Goal: Task Accomplishment & Management: Complete application form

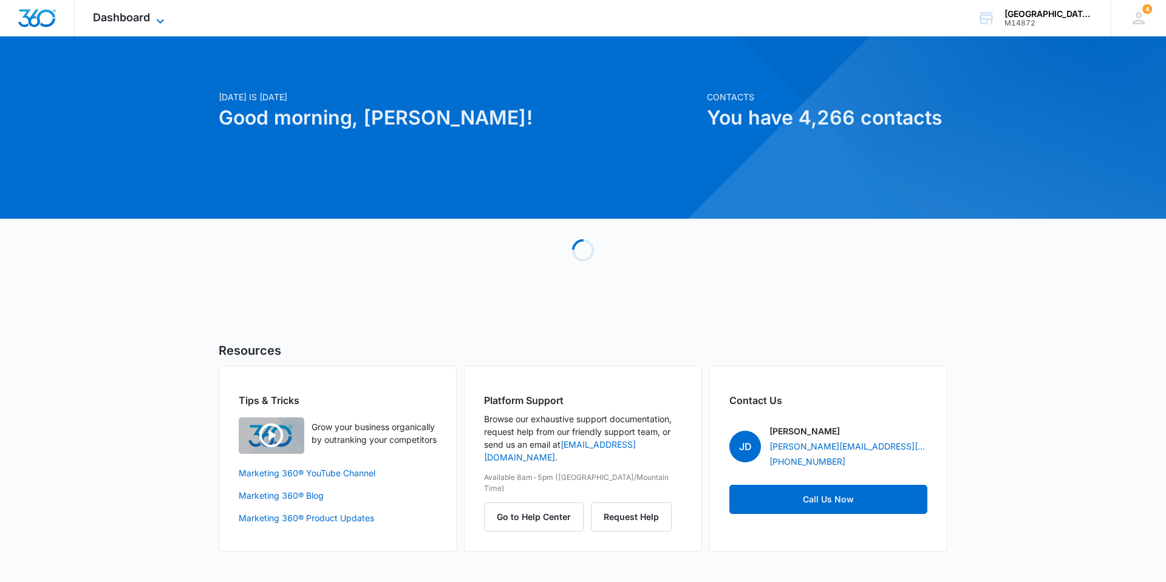
click at [105, 13] on span "Dashboard" at bounding box center [121, 17] width 57 height 13
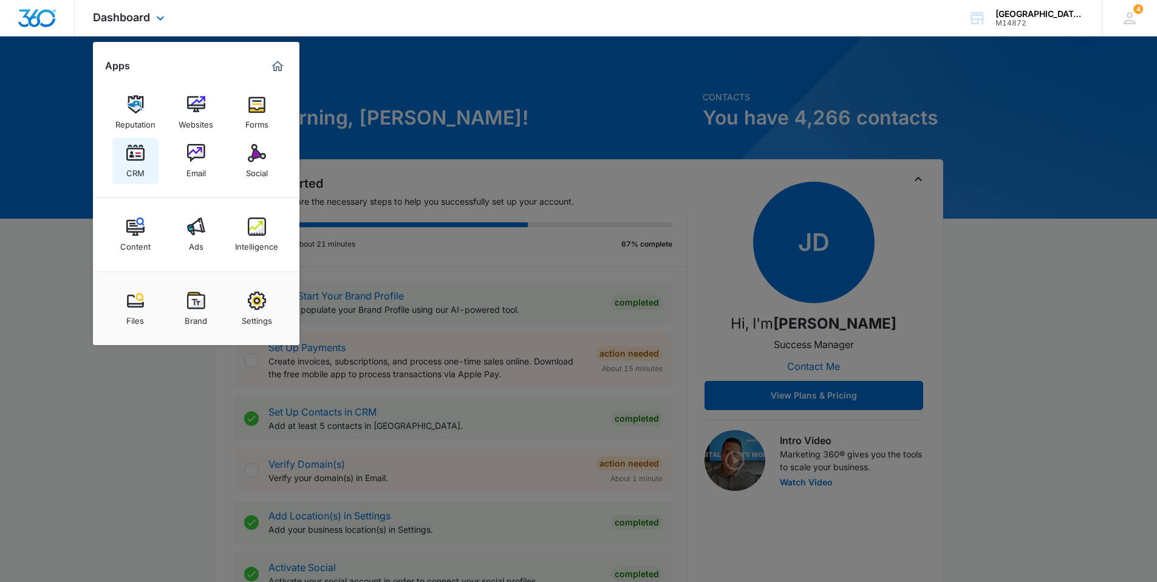
click at [127, 158] on img at bounding box center [135, 153] width 18 height 18
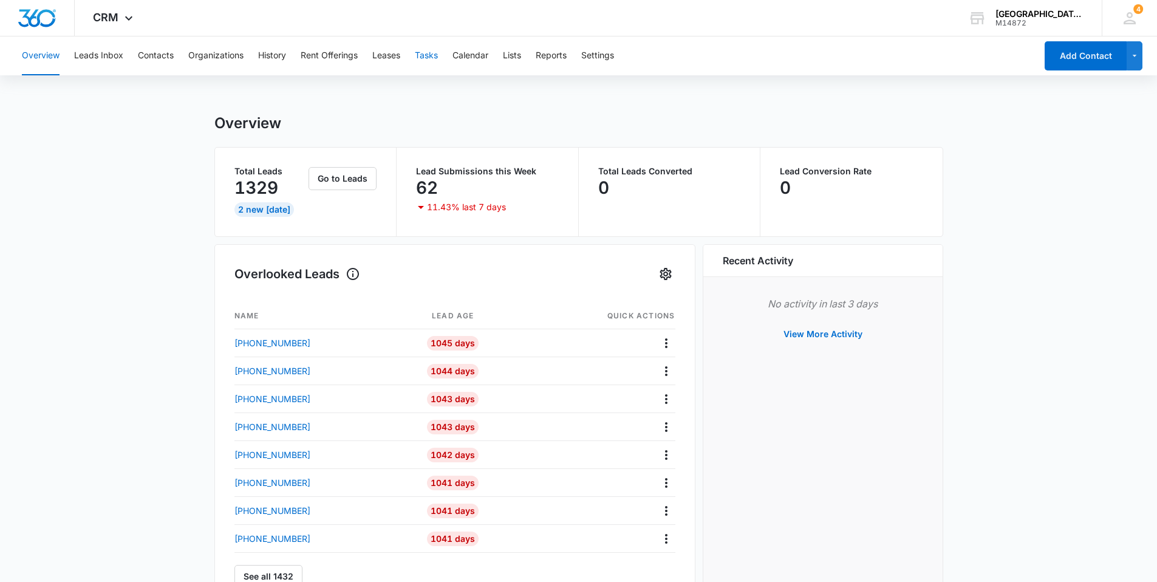
click at [420, 55] on button "Tasks" at bounding box center [426, 55] width 23 height 39
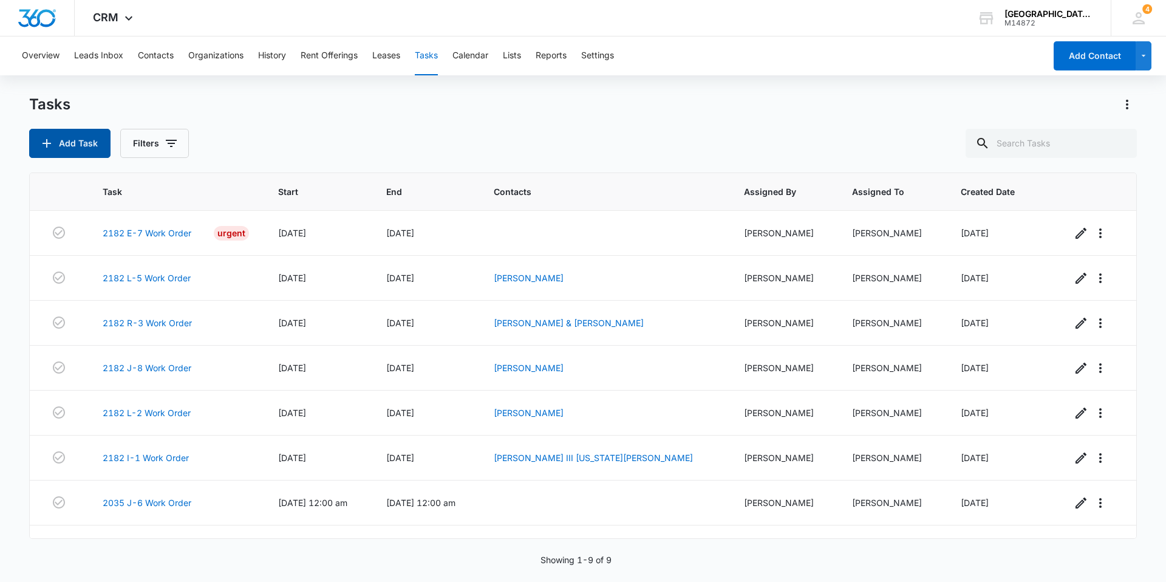
click at [78, 148] on button "Add Task" at bounding box center [69, 143] width 81 height 29
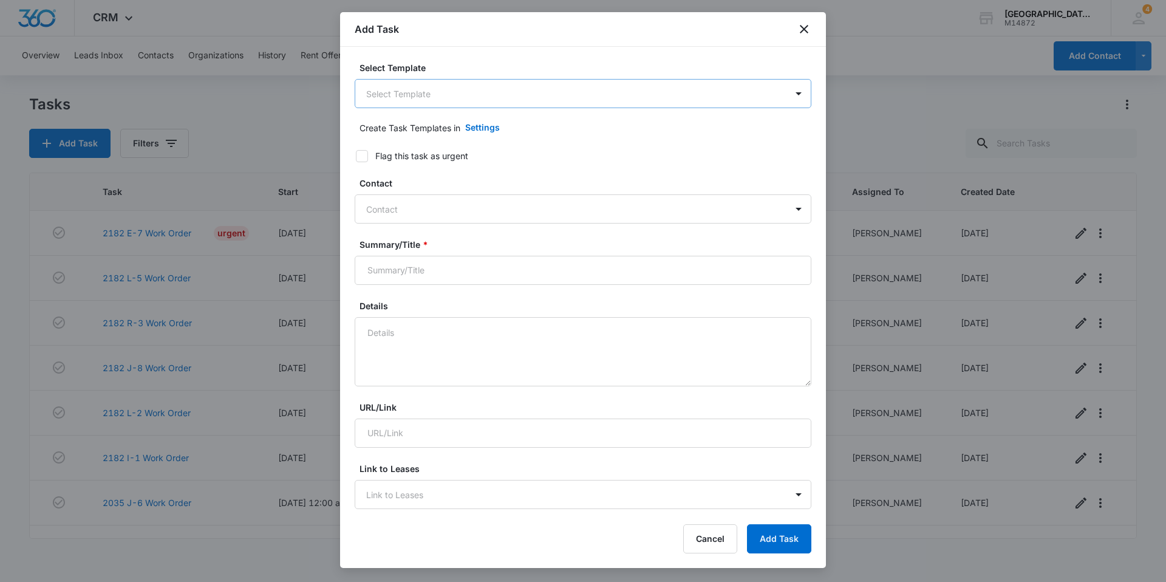
click at [451, 98] on body "CRM Apps Reputation Websites Forms CRM Email Social Content Ads Intelligence Fi…" at bounding box center [583, 291] width 1166 height 582
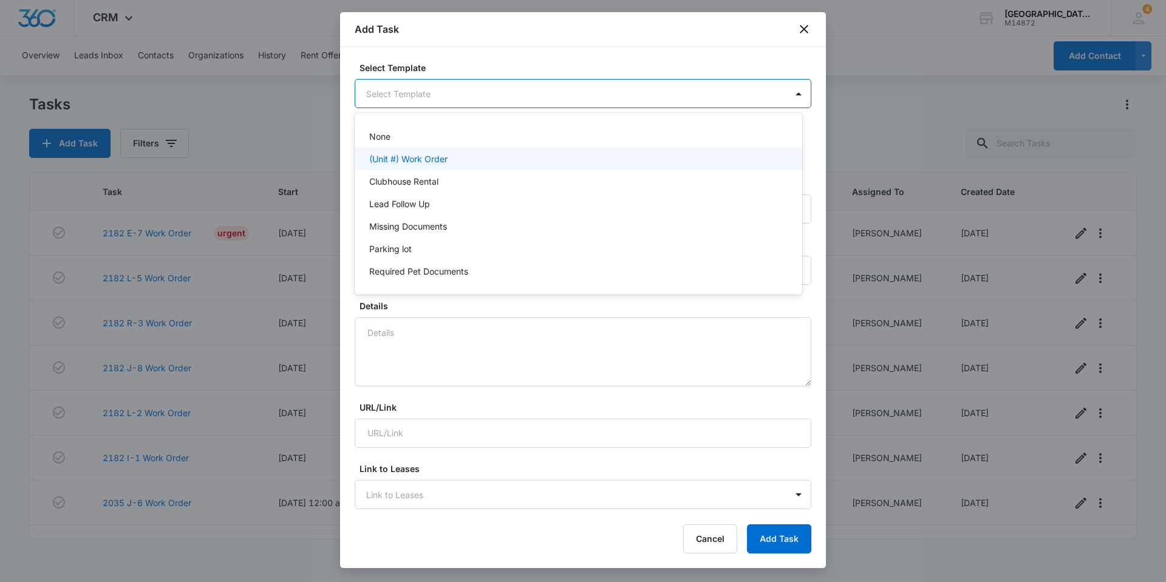
click at [443, 154] on p "(Unit #) Work Order" at bounding box center [408, 158] width 78 height 13
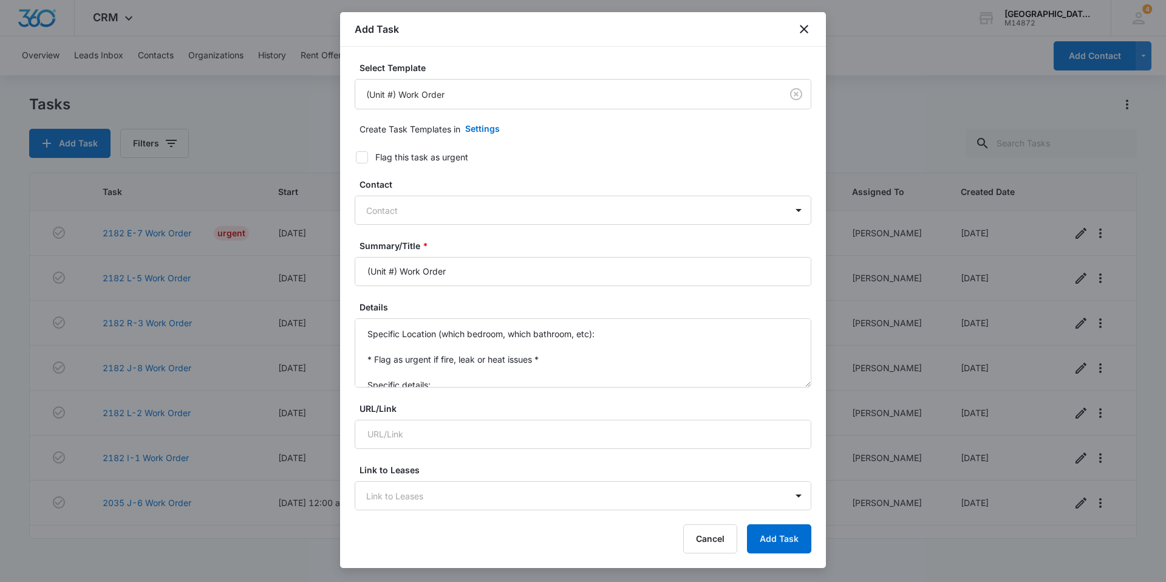
click at [424, 158] on div "Flag this task as urgent" at bounding box center [421, 157] width 93 height 13
click at [356, 158] on input "Flag this task as urgent" at bounding box center [351, 157] width 9 height 9
checkbox input "true"
click at [425, 207] on div at bounding box center [575, 210] width 419 height 15
type input "k"
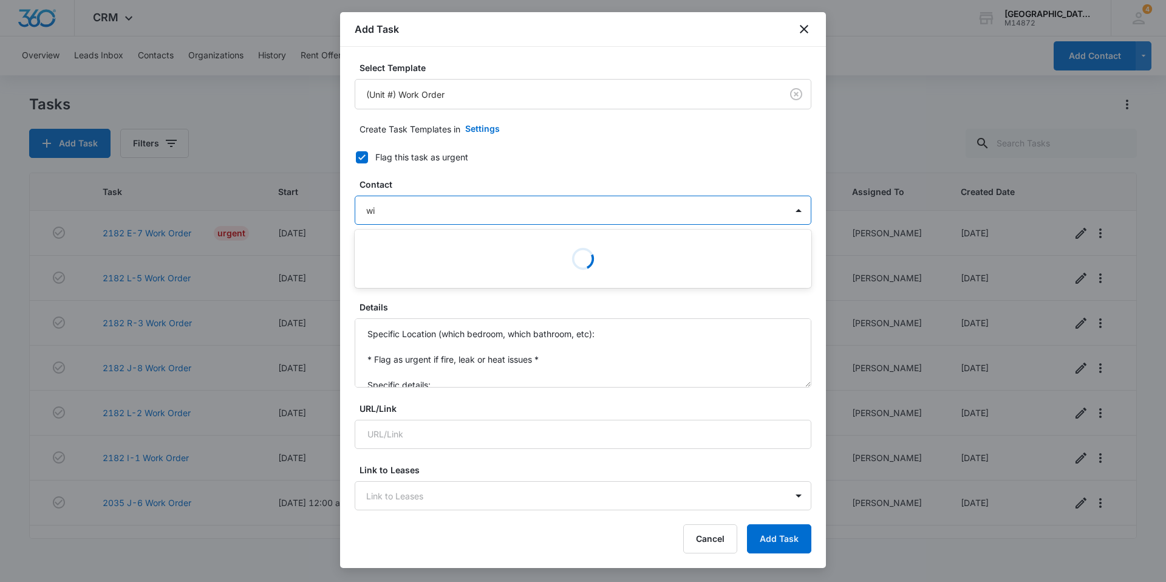
type input "w"
click at [452, 312] on label "Details" at bounding box center [588, 307] width 457 height 13
click at [452, 318] on textarea "Specific Location (which bedroom, which bathroom, etc): * Flag as urgent if fir…" at bounding box center [583, 352] width 457 height 69
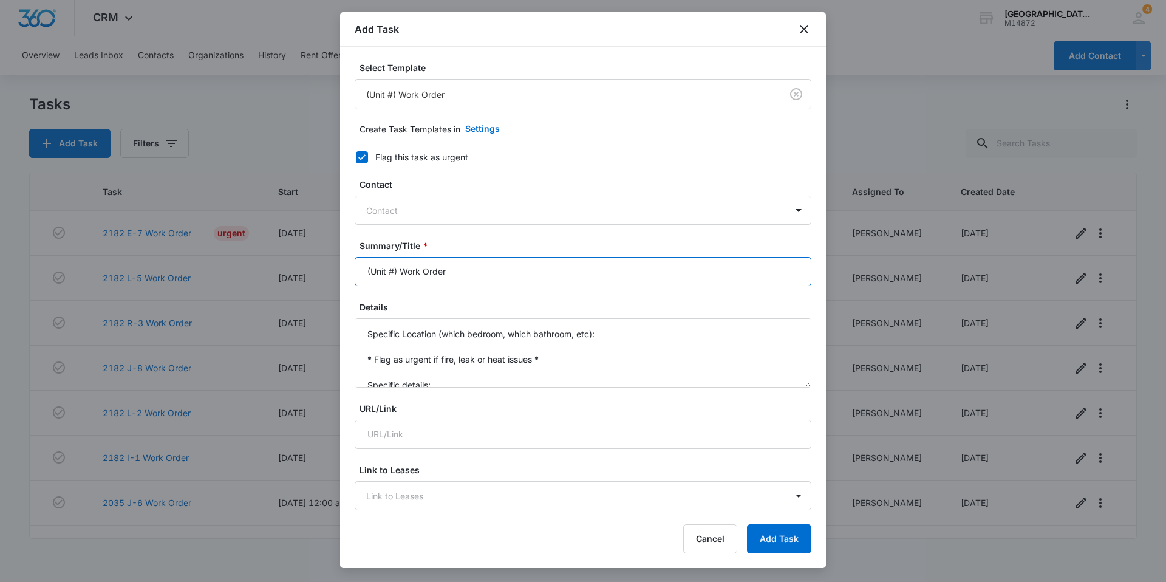
drag, startPoint x: 400, startPoint y: 268, endPoint x: 302, endPoint y: 267, distance: 97.2
click at [302, 267] on body "CRM Apps Reputation Websites Forms CRM Email Social Content Ads Intelligence Fi…" at bounding box center [583, 291] width 1166 height 582
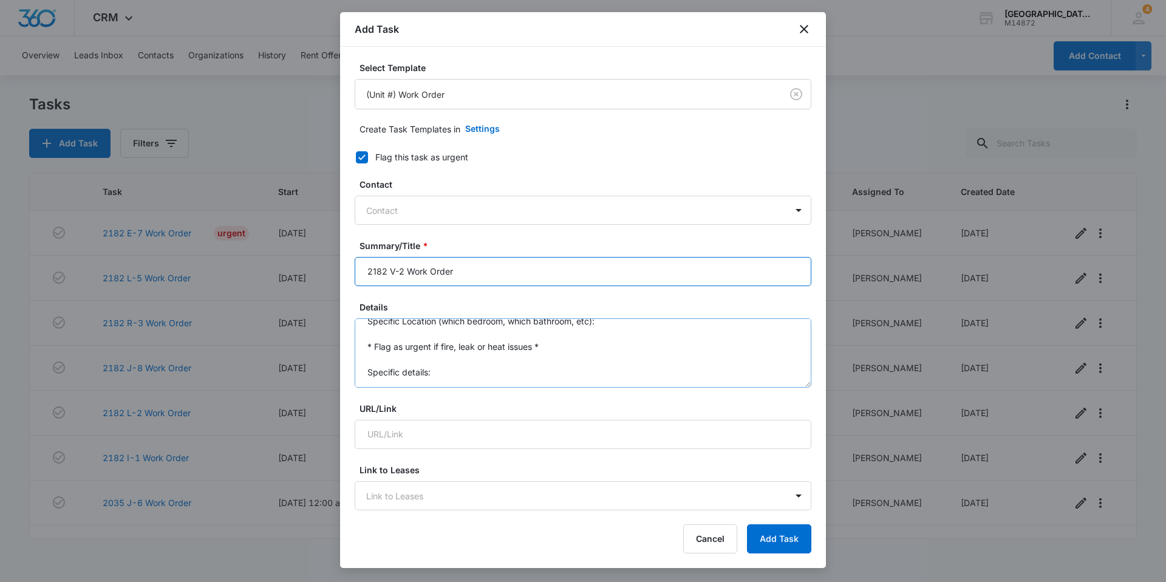
scroll to position [26, 0]
type input "2182 V-2 Work Order"
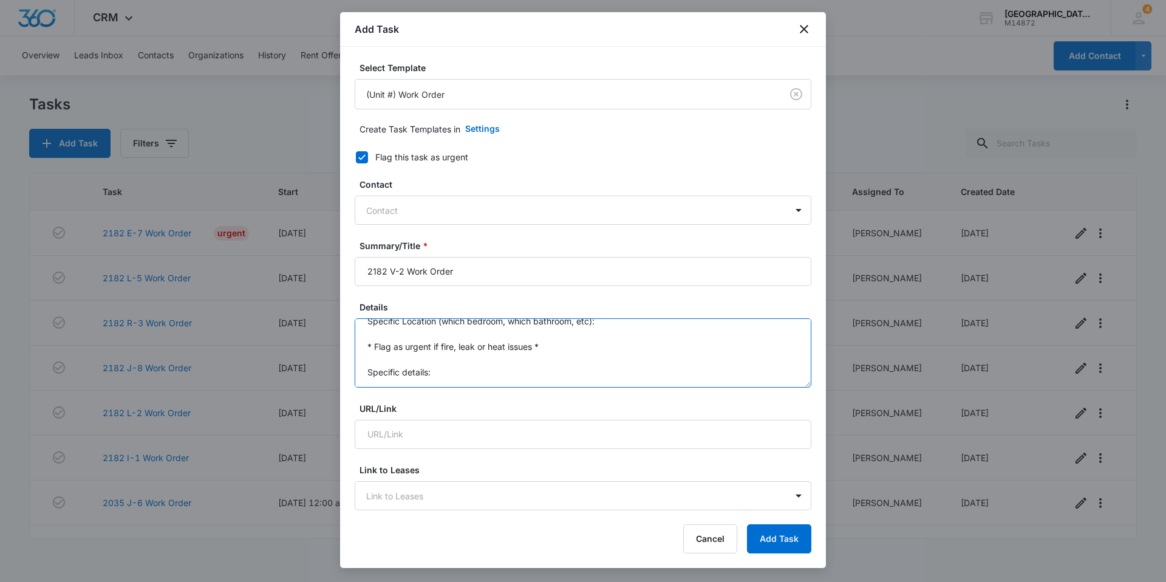
scroll to position [0, 0]
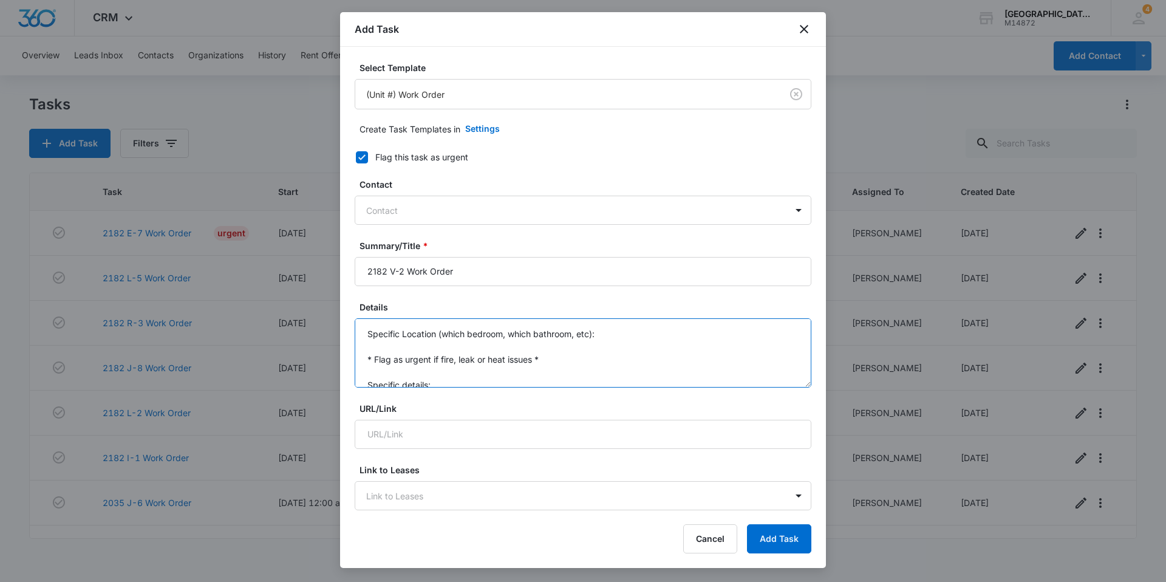
drag, startPoint x: 428, startPoint y: 371, endPoint x: 357, endPoint y: 298, distance: 102.2
click at [357, 298] on form "Select Template (Unit #) Work Order Create Task Templates in Settings Flag this…" at bounding box center [583, 592] width 457 height 1062
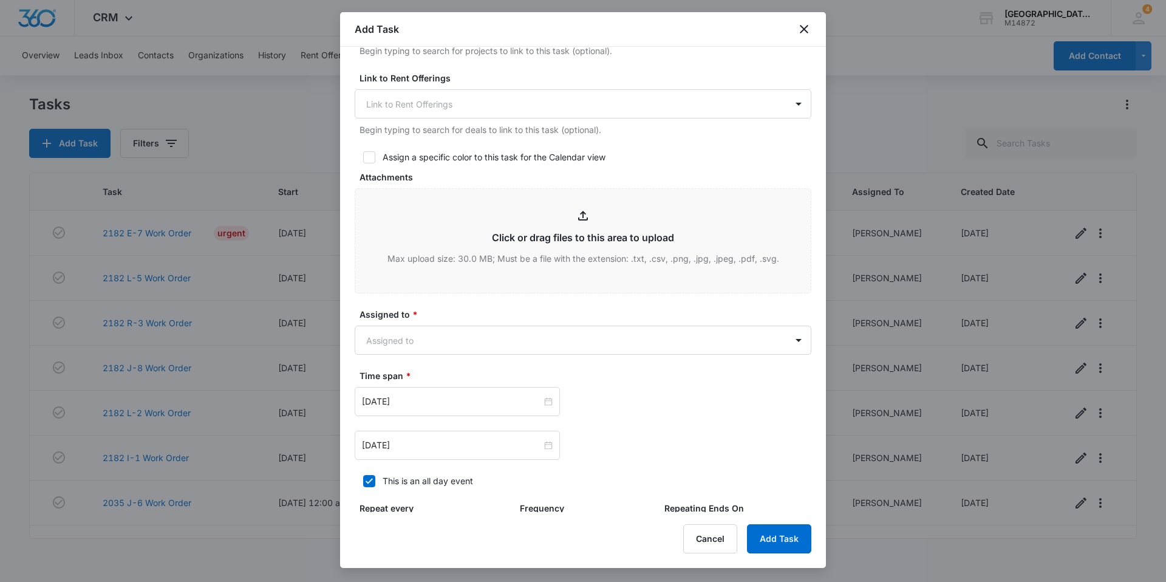
scroll to position [547, 0]
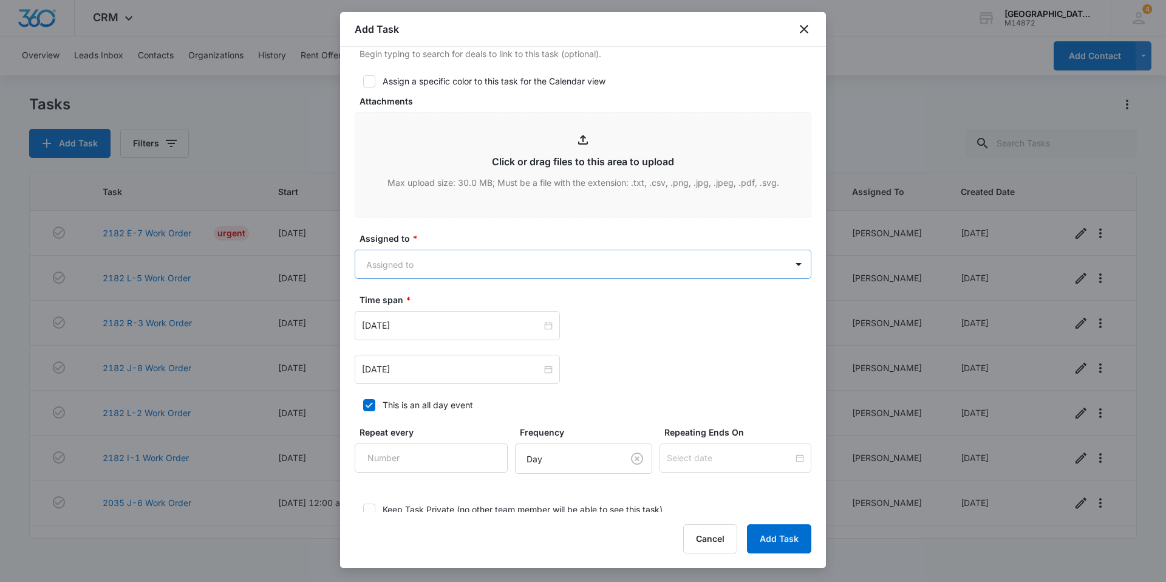
type textarea "No hot water in unit"
click at [418, 259] on body "CRM Apps Reputation Websites Forms CRM Email Social Content Ads Intelligence Fi…" at bounding box center [583, 291] width 1166 height 582
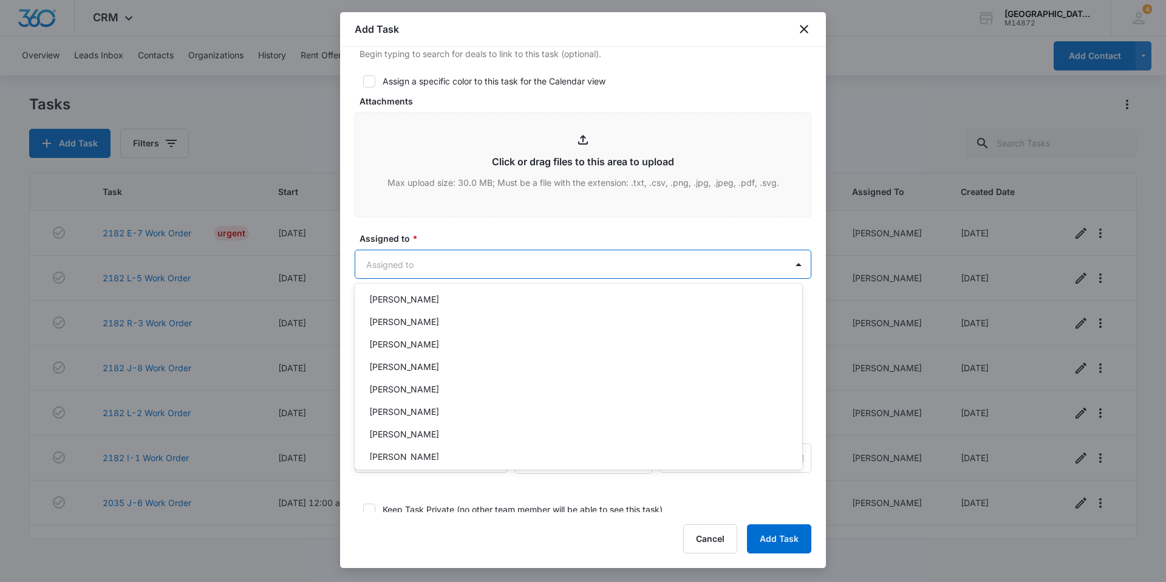
scroll to position [121, 0]
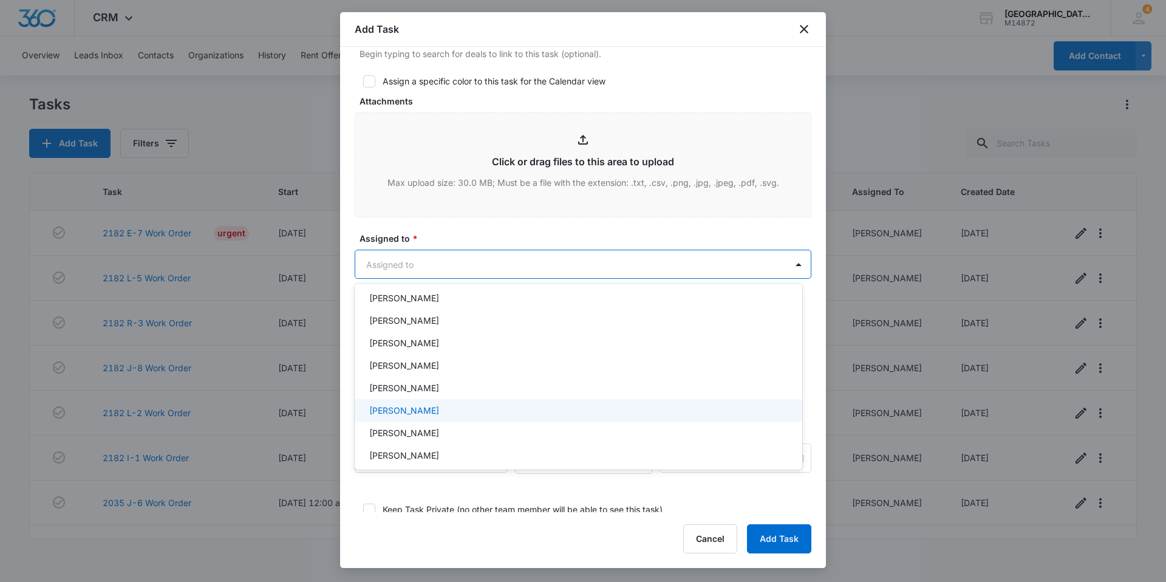
click at [461, 411] on div "[PERSON_NAME]" at bounding box center [577, 410] width 416 height 13
click at [467, 245] on div at bounding box center [583, 291] width 1166 height 582
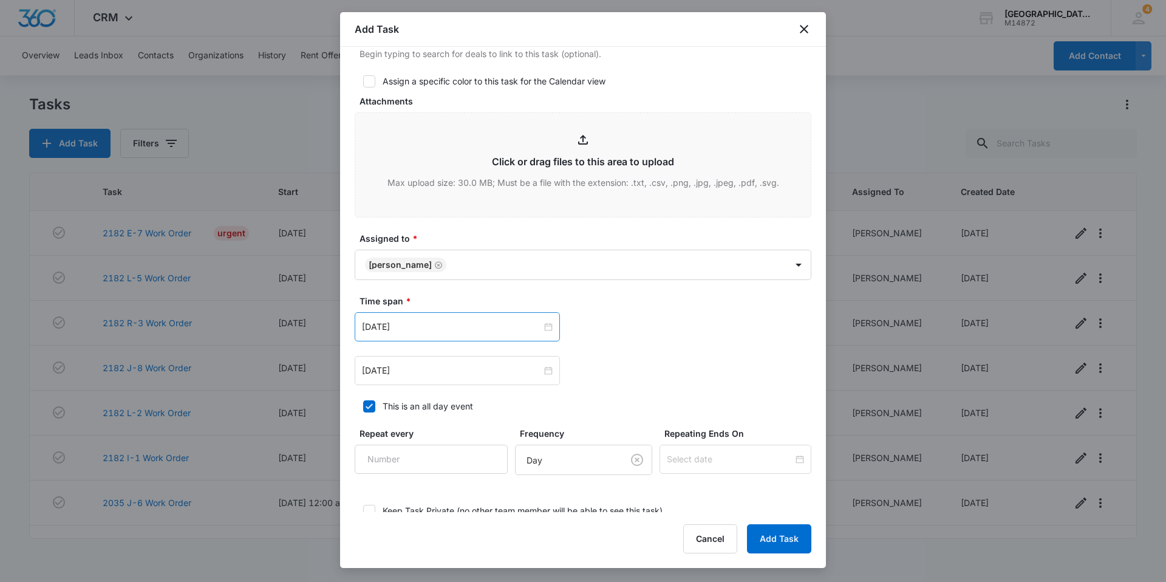
click at [451, 335] on div "[DATE]" at bounding box center [457, 326] width 205 height 29
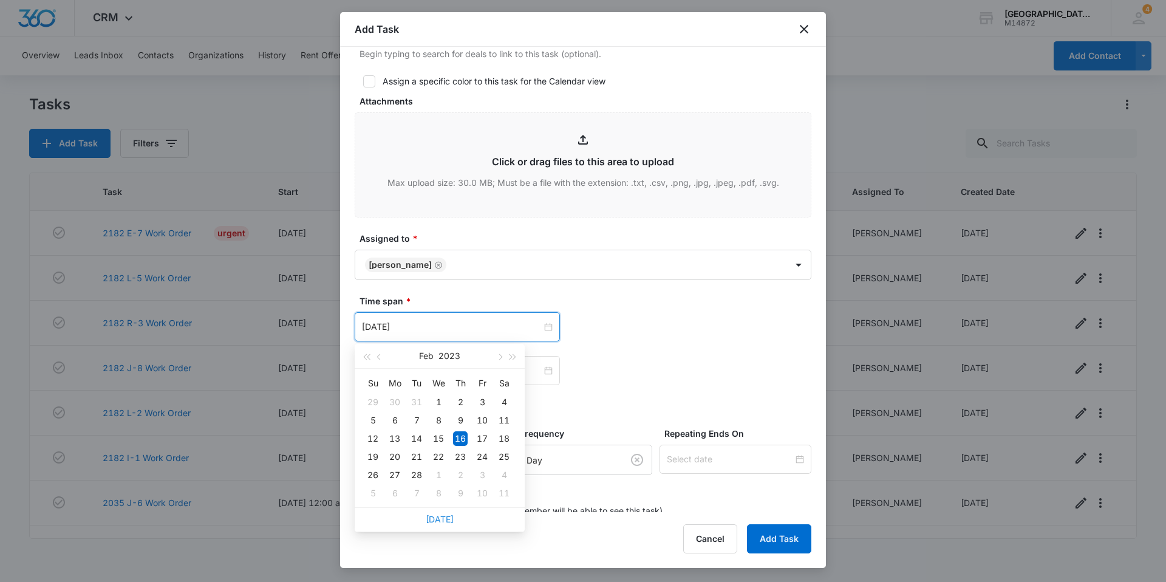
click at [439, 519] on link "[DATE]" at bounding box center [440, 519] width 28 height 10
type input "[DATE]"
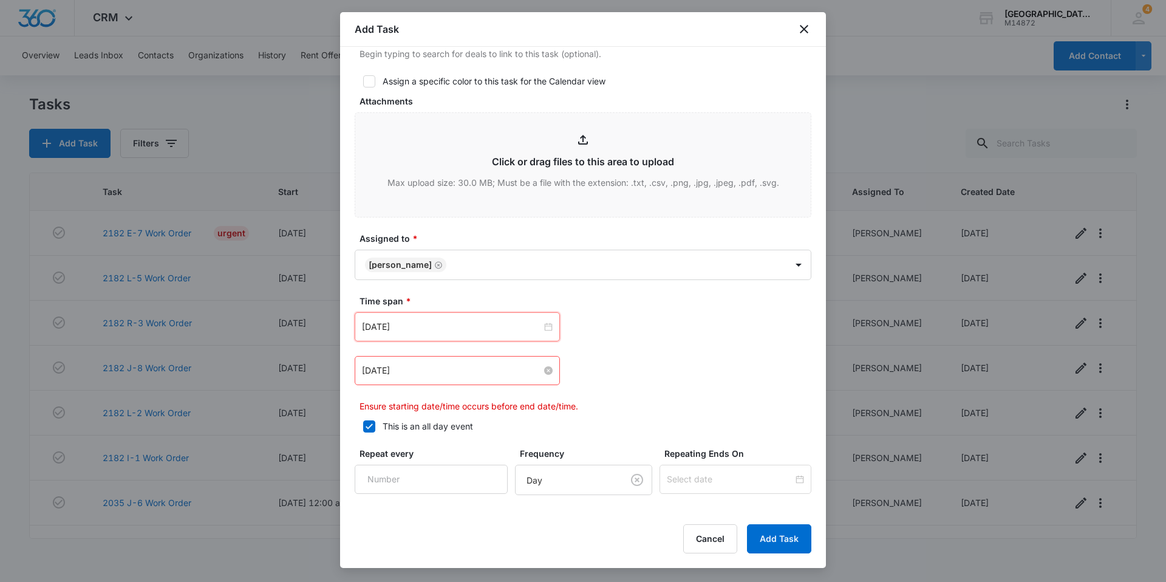
click at [434, 364] on input "[DATE]" at bounding box center [452, 370] width 180 height 13
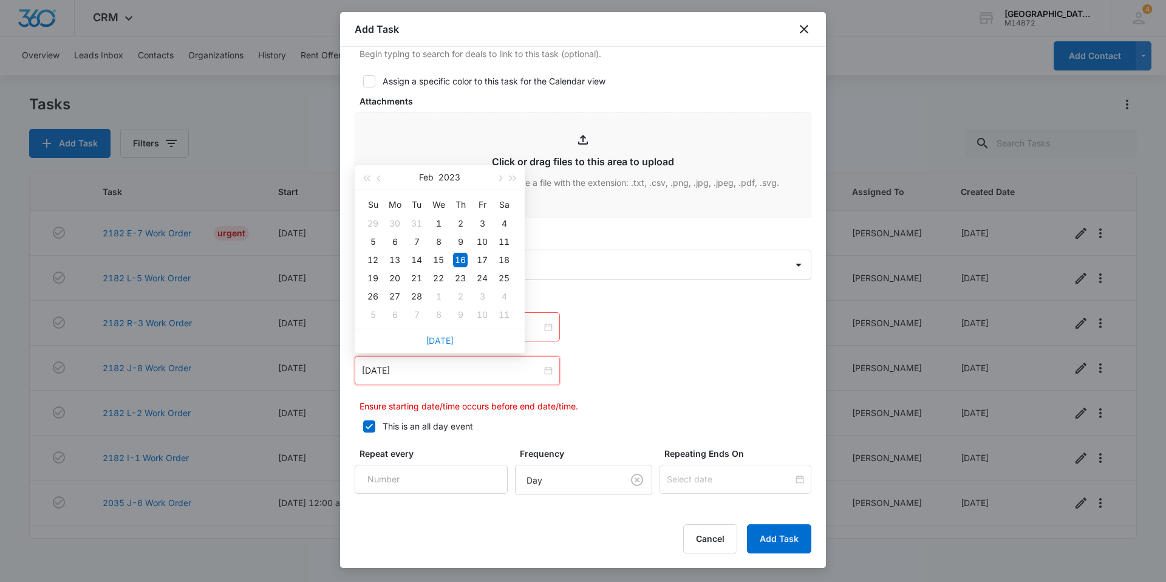
click at [441, 339] on link "[DATE]" at bounding box center [440, 340] width 28 height 10
type input "[DATE]"
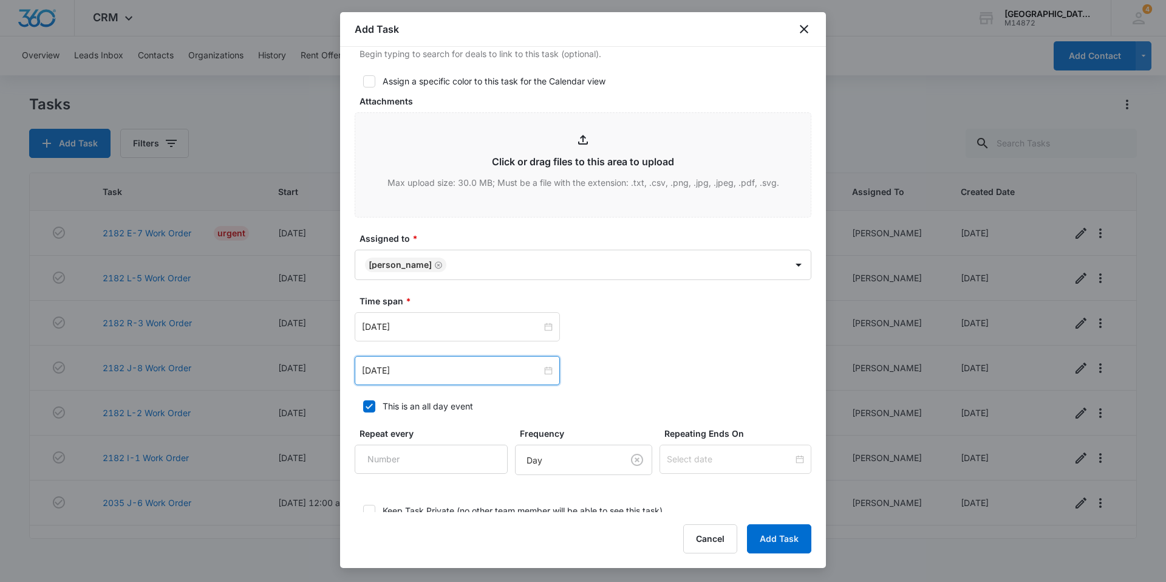
click at [433, 377] on div "[DATE]" at bounding box center [457, 370] width 205 height 29
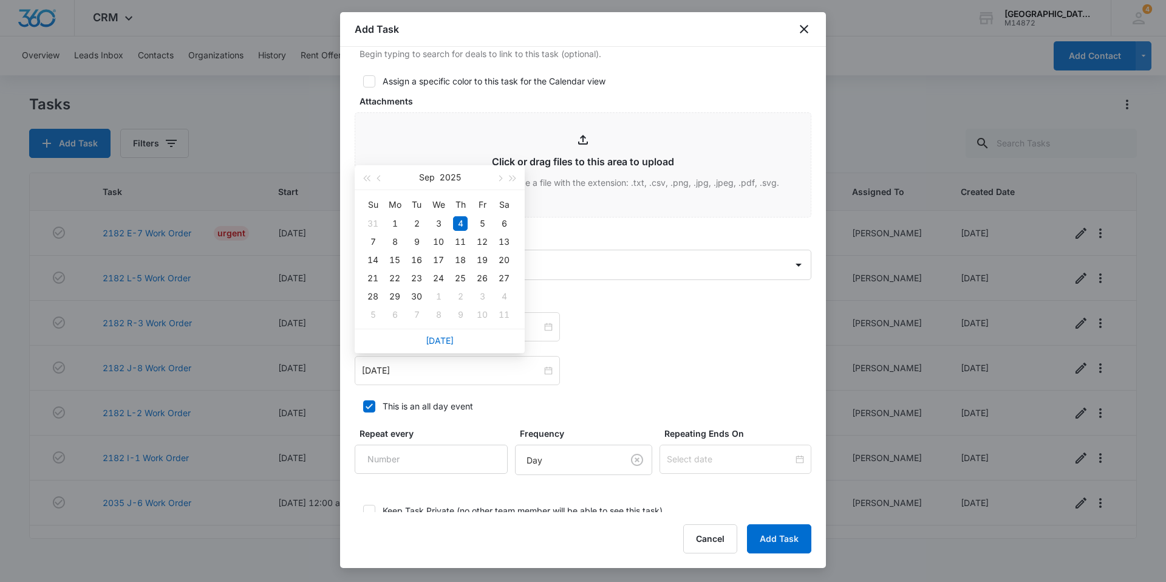
click at [389, 403] on div "This is an all day event" at bounding box center [428, 406] width 90 height 13
click at [363, 403] on input "This is an all day event" at bounding box center [359, 406] width 9 height 9
checkbox input "false"
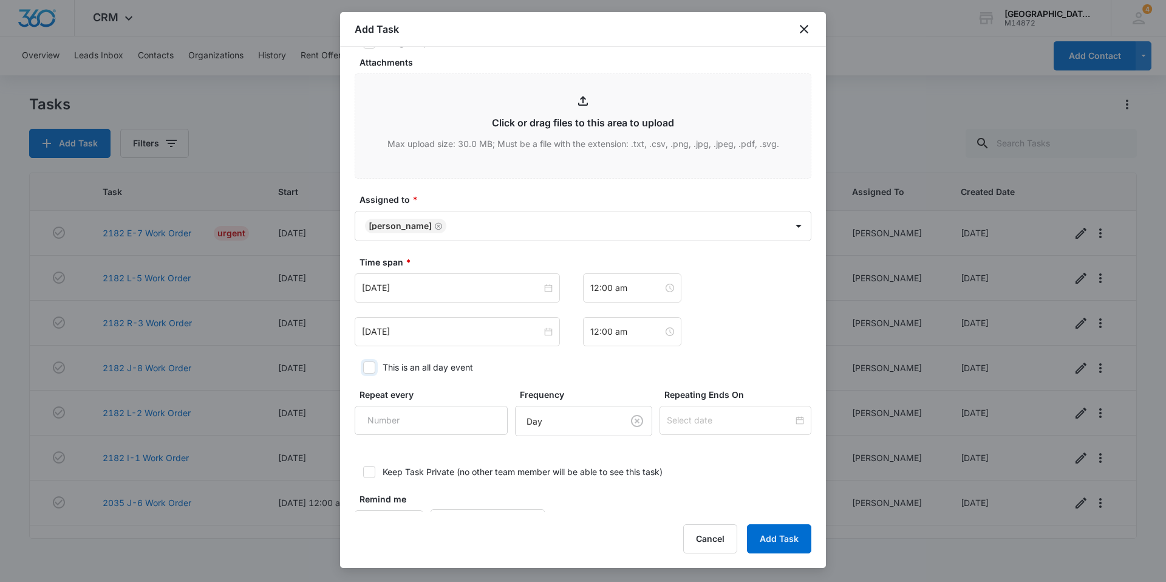
scroll to position [627, 0]
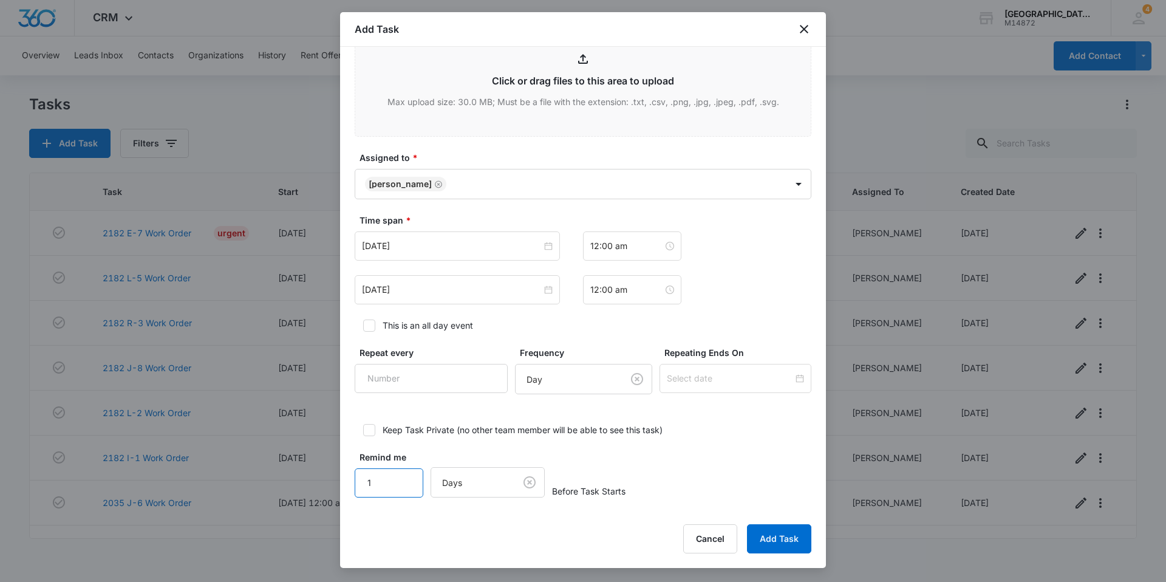
click at [392, 478] on input "1" at bounding box center [389, 482] width 69 height 29
click at [789, 534] on button "Add Task" at bounding box center [779, 538] width 64 height 29
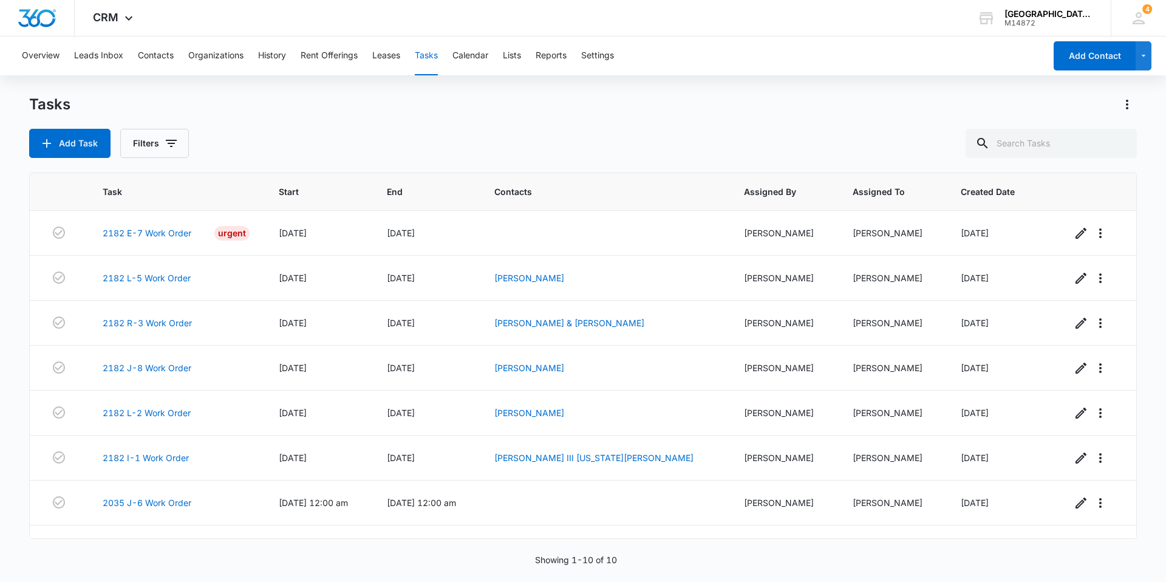
click at [632, 134] on div "Add Task Filters" at bounding box center [583, 143] width 1108 height 29
